Goal: Transaction & Acquisition: Download file/media

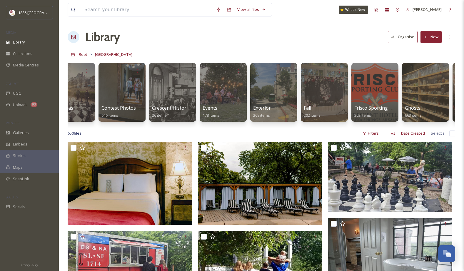
scroll to position [0, 434]
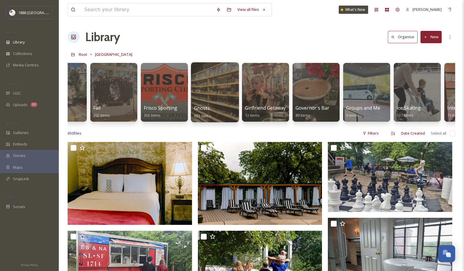
click at [224, 98] on div at bounding box center [215, 92] width 48 height 60
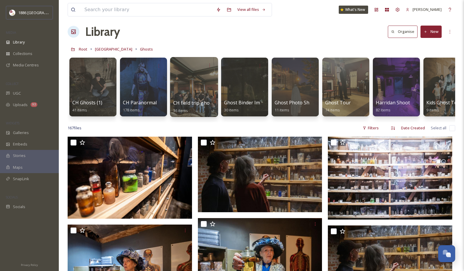
scroll to position [10, 0]
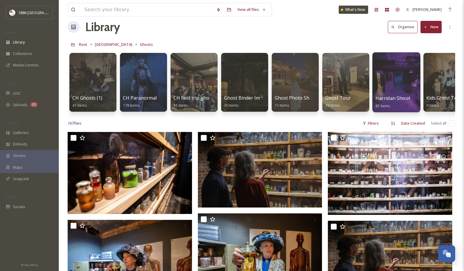
click at [400, 74] on div at bounding box center [396, 82] width 48 height 60
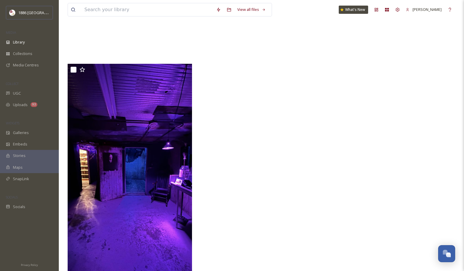
scroll to position [6059, 0]
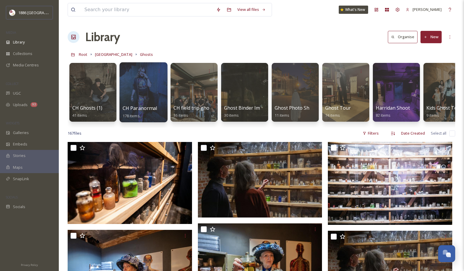
click at [135, 105] on div "CH Paranormal 178 items" at bounding box center [144, 112] width 42 height 15
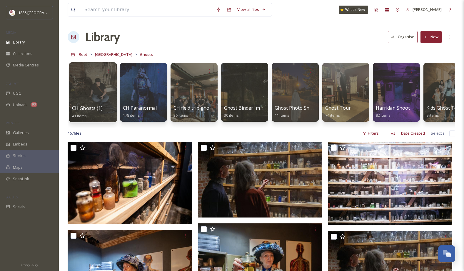
click at [76, 96] on div at bounding box center [93, 92] width 48 height 60
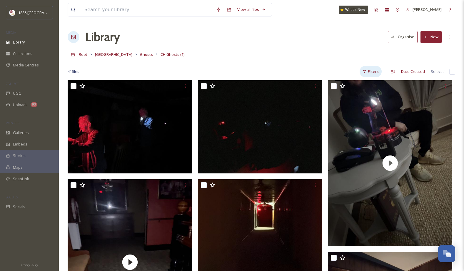
click at [379, 69] on div "Filters" at bounding box center [371, 71] width 22 height 11
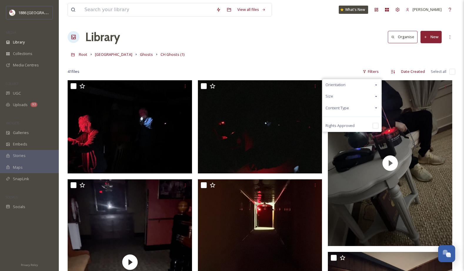
click at [350, 104] on div "Content Type" at bounding box center [352, 107] width 59 height 11
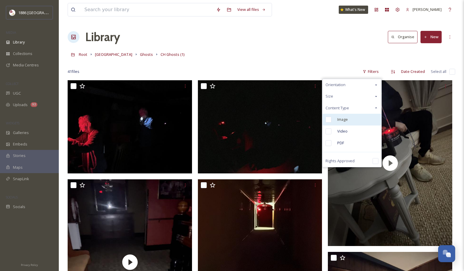
click at [340, 122] on span "Image" at bounding box center [342, 120] width 11 height 6
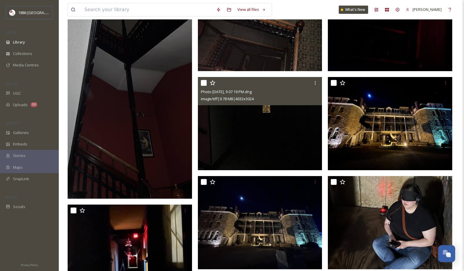
scroll to position [208, 0]
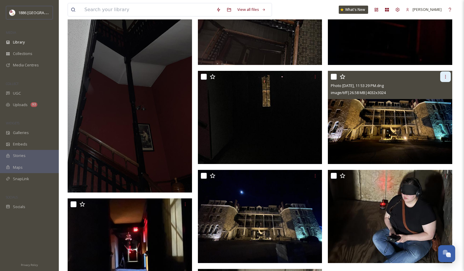
click at [446, 79] on div at bounding box center [445, 76] width 11 height 11
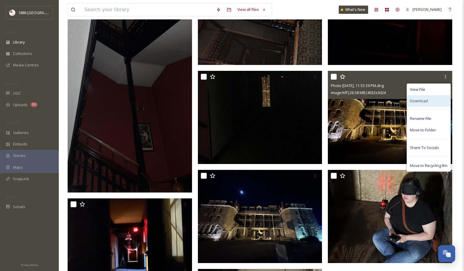
click at [440, 103] on div "Download" at bounding box center [429, 100] width 44 height 11
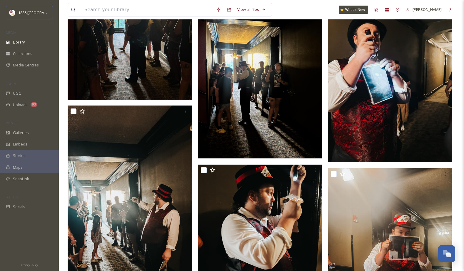
scroll to position [667, 0]
